Goal: Task Accomplishment & Management: Complete application form

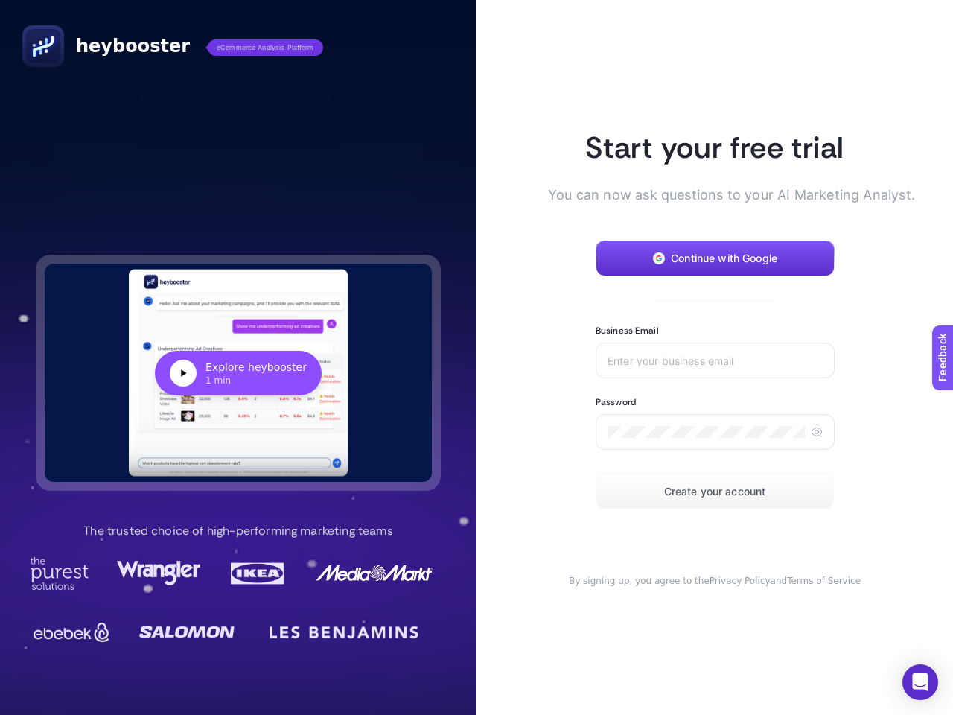
click at [477, 358] on article "Start your free trial You can now ask questions to your AI Marketing Analyst. C…" at bounding box center [715, 357] width 477 height 715
click at [238, 372] on div "Explore heybooster" at bounding box center [256, 367] width 101 height 15
click at [715, 258] on span "Continue with Google" at bounding box center [724, 259] width 107 height 12
click at [715, 361] on input "Business Email" at bounding box center [715, 361] width 215 height 12
click at [816, 432] on icon at bounding box center [817, 432] width 12 height 12
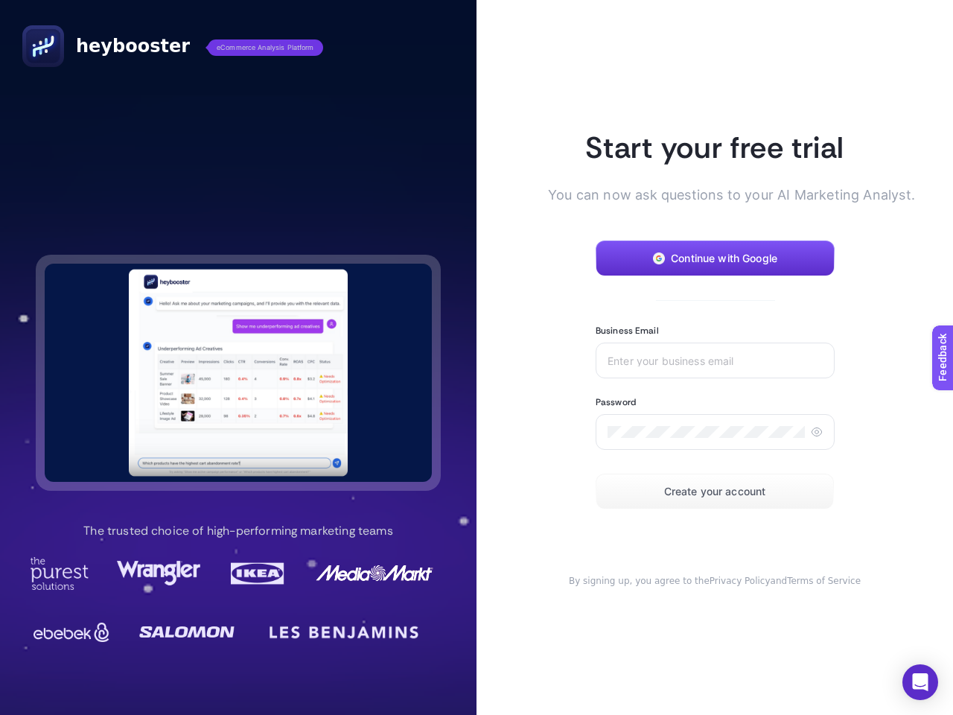
click at [715, 492] on span "Create your account" at bounding box center [715, 492] width 102 height 12
click at [921, 682] on icon "Open Intercom Messenger" at bounding box center [921, 682] width 16 height 18
